Goal: Book appointment/travel/reservation

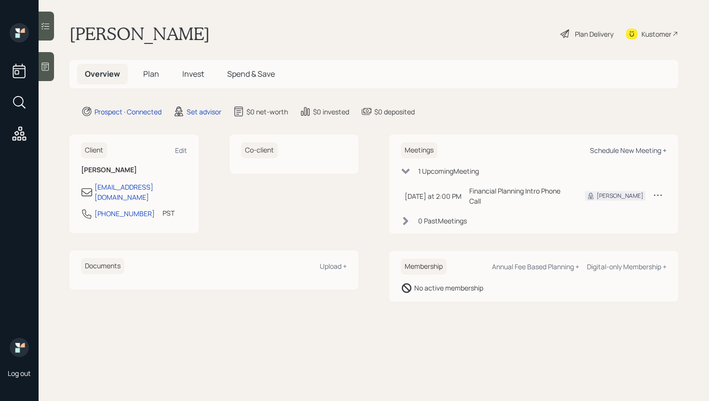
click at [629, 150] on div "Schedule New Meeting +" at bounding box center [628, 150] width 77 height 9
select select "round-[PERSON_NAME]"
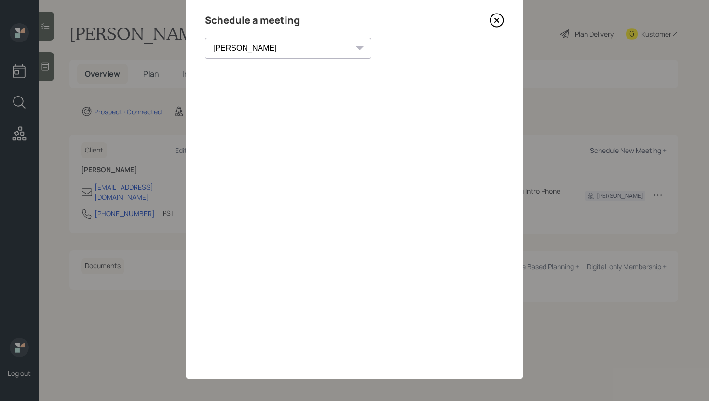
scroll to position [33, 0]
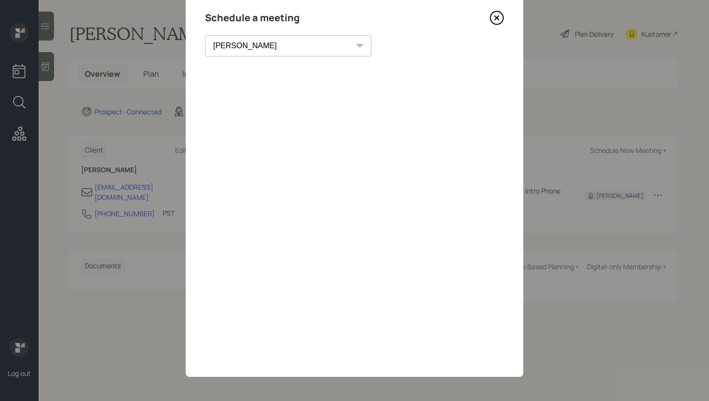
click at [490, 18] on icon at bounding box center [497, 18] width 14 height 14
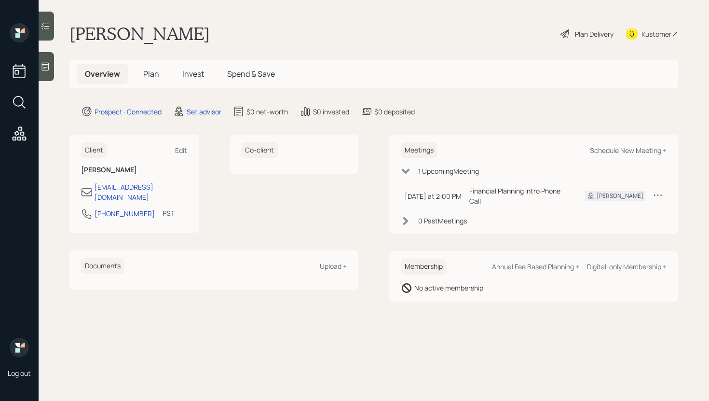
click at [48, 69] on icon at bounding box center [46, 67] width 10 height 10
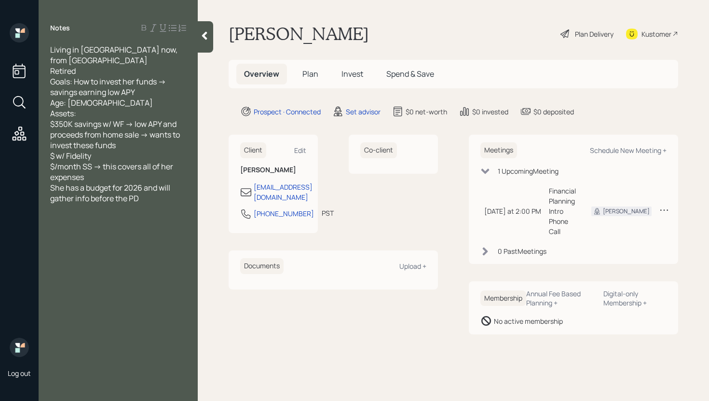
click at [203, 37] on icon at bounding box center [205, 36] width 10 height 10
